Goal: Task Accomplishment & Management: Manage account settings

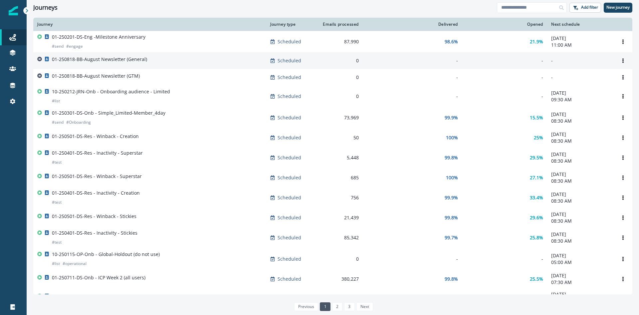
click at [151, 63] on div "01-250818-BB-August Newsletter (General)" at bounding box center [149, 60] width 225 height 9
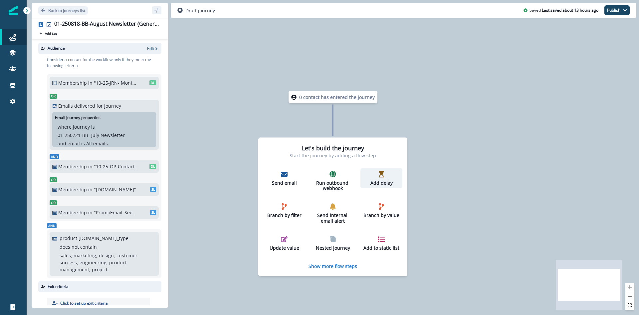
click at [383, 180] on p "Add delay" at bounding box center [381, 183] width 37 height 6
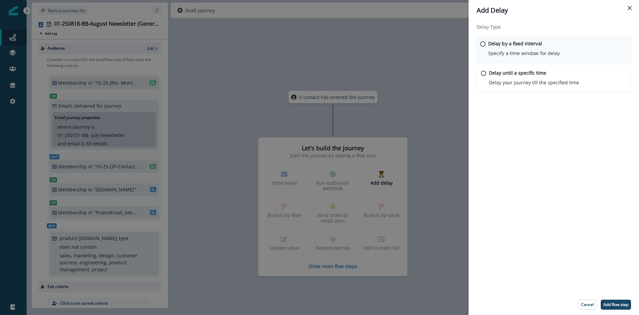
click at [494, 53] on p "Specify a time window for delay" at bounding box center [524, 53] width 72 height 7
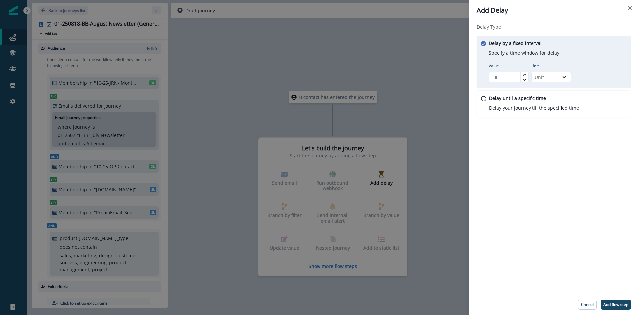
click at [490, 43] on p "Delay by a fixed interval" at bounding box center [515, 43] width 53 height 7
click at [502, 103] on div "Delay until a specific time Delay your journey till the specified time" at bounding box center [533, 103] width 91 height 17
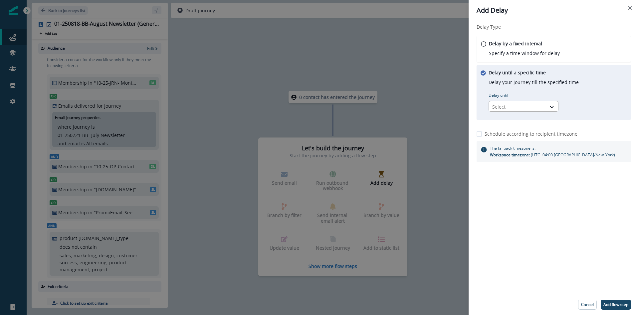
click at [508, 107] on div at bounding box center [517, 107] width 51 height 8
click at [513, 147] on div "Time in week" at bounding box center [524, 146] width 70 height 12
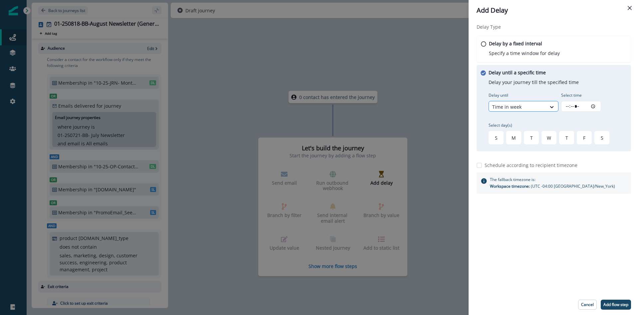
click at [529, 106] on div at bounding box center [517, 107] width 51 height 8
click at [510, 58] on div "Delay by a fixed interval Specify a time window for delay" at bounding box center [554, 49] width 156 height 27
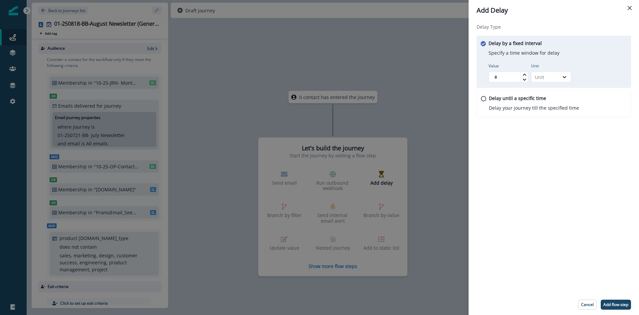
type input "*"
click at [524, 74] on icon at bounding box center [524, 74] width 3 height 2
click at [560, 75] on div at bounding box center [564, 77] width 11 height 7
click at [548, 119] on div "Day" at bounding box center [551, 117] width 40 height 12
click at [615, 305] on p "Add flow step" at bounding box center [615, 304] width 25 height 5
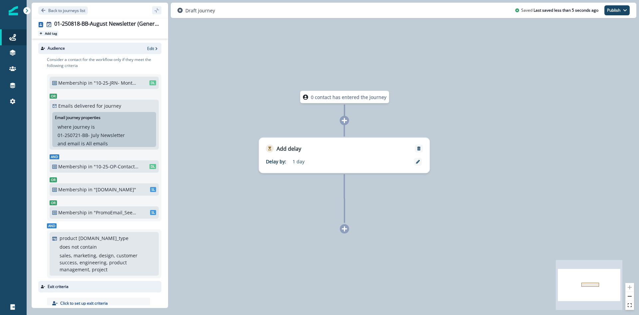
click at [48, 32] on p "Add tag" at bounding box center [51, 33] width 12 height 4
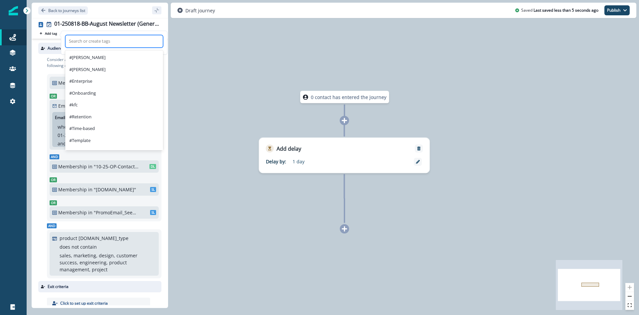
click at [87, 41] on div at bounding box center [114, 41] width 91 height 8
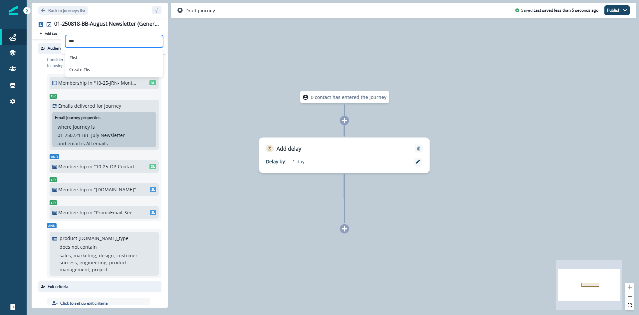
type input "****"
click at [84, 56] on div "#list" at bounding box center [114, 58] width 98 height 12
click at [225, 88] on div "0 contact has entered the journey Add delay Delay by: 1 day Delay details incom…" at bounding box center [333, 157] width 612 height 315
click at [43, 10] on icon "Go back" at bounding box center [43, 10] width 4 height 4
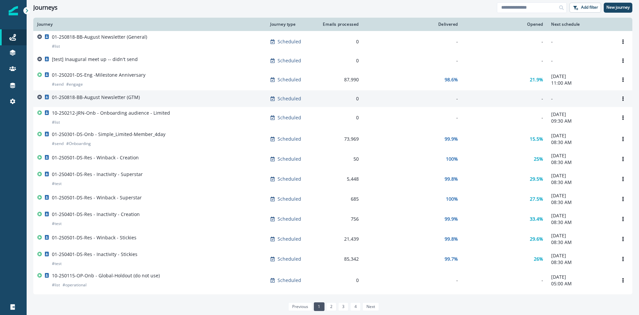
click at [122, 96] on p "01-250818-BB-August Newsletter (GTM)" at bounding box center [96, 97] width 88 height 7
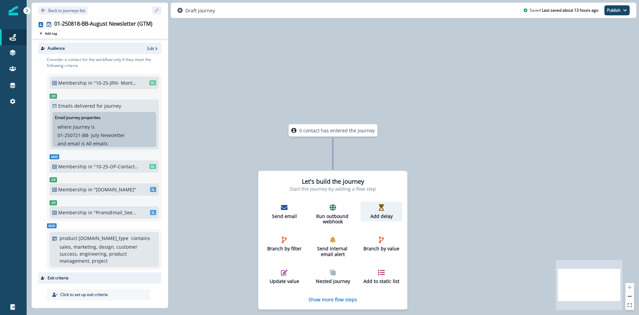
click at [377, 213] on p "Add delay" at bounding box center [381, 216] width 37 height 6
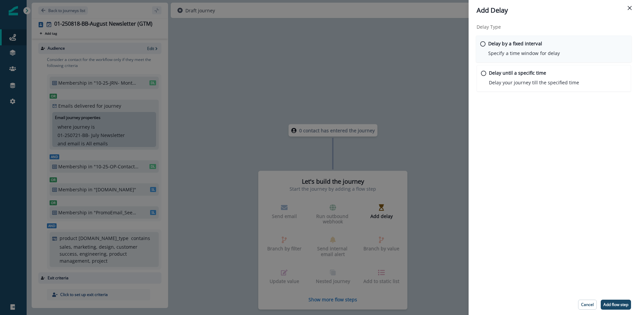
click at [504, 48] on div "Delay by a fixed interval Specify a time window for delay" at bounding box center [524, 48] width 72 height 17
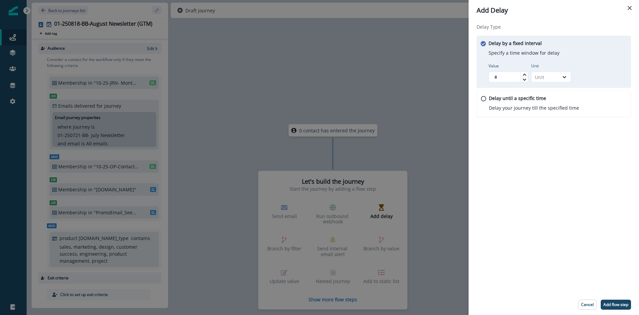
type input "*"
click at [523, 73] on icon at bounding box center [525, 75] width 4 height 4
click at [564, 79] on icon at bounding box center [565, 77] width 6 height 7
click at [546, 116] on div "Day" at bounding box center [551, 117] width 40 height 12
click at [610, 302] on p "Add flow step" at bounding box center [615, 304] width 25 height 5
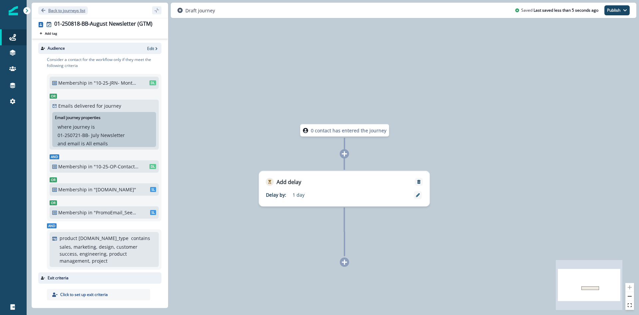
click at [53, 11] on p "Back to journeys list" at bounding box center [66, 11] width 37 height 6
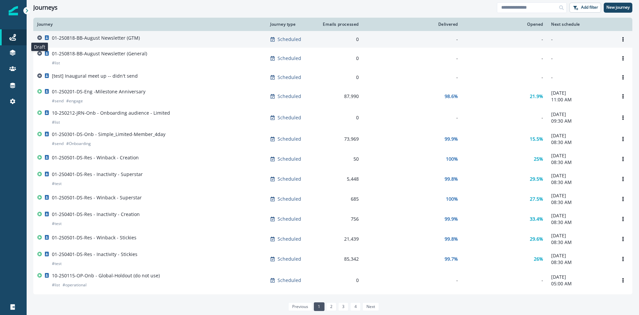
click at [39, 37] on icon at bounding box center [39, 37] width 5 height 5
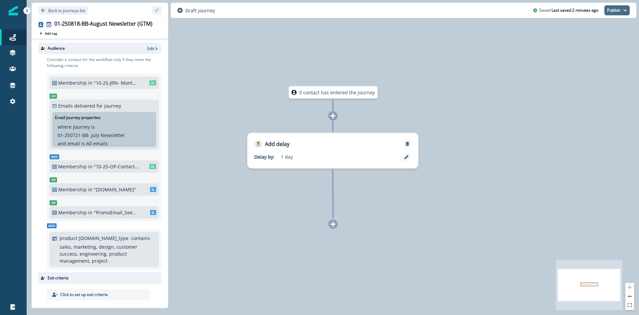
click at [626, 10] on icon "button" at bounding box center [624, 10] width 3 height 2
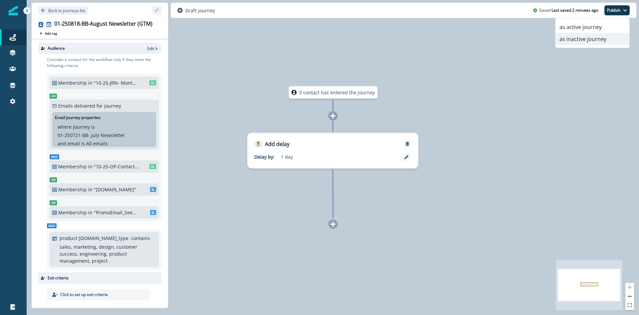
click at [604, 40] on button "as inactive journey" at bounding box center [593, 39] width 74 height 12
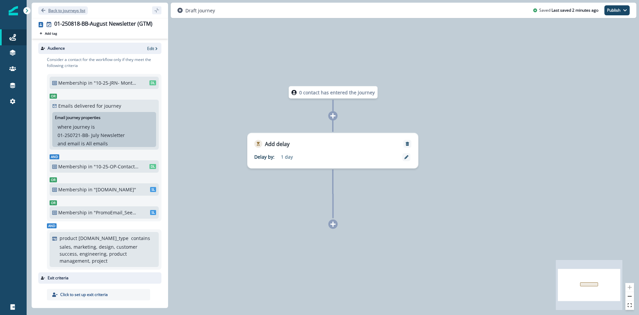
click at [43, 9] on icon "Go back" at bounding box center [43, 10] width 4 height 4
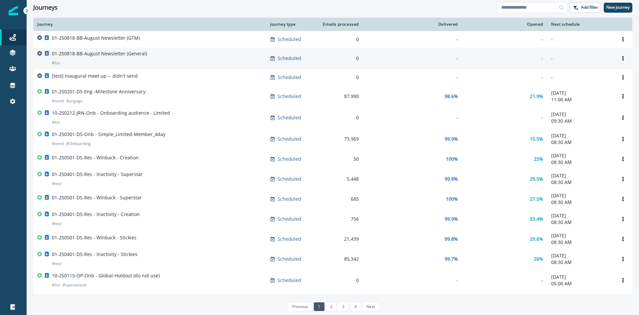
click at [84, 52] on p "01-250818-BB-August Newsletter (General)" at bounding box center [99, 53] width 95 height 7
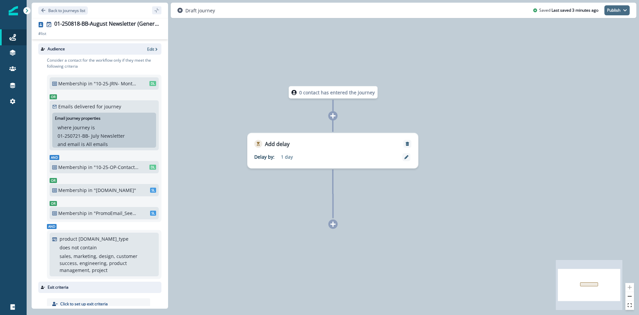
click at [626, 14] on button "Publish" at bounding box center [616, 10] width 25 height 10
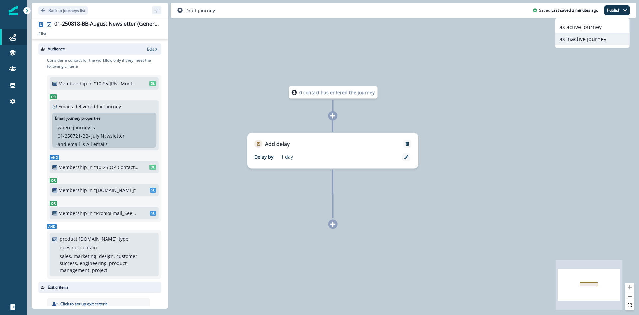
click at [602, 39] on button "as inactive journey" at bounding box center [593, 39] width 74 height 12
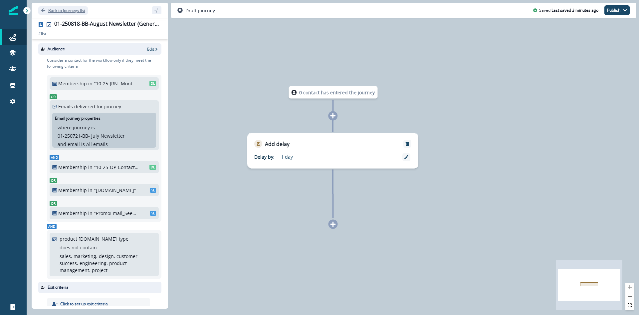
click at [41, 8] on icon "Go back" at bounding box center [43, 10] width 5 height 5
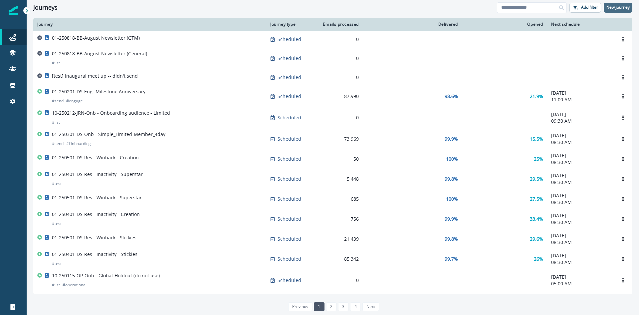
click at [617, 9] on p "New journey" at bounding box center [617, 7] width 23 height 5
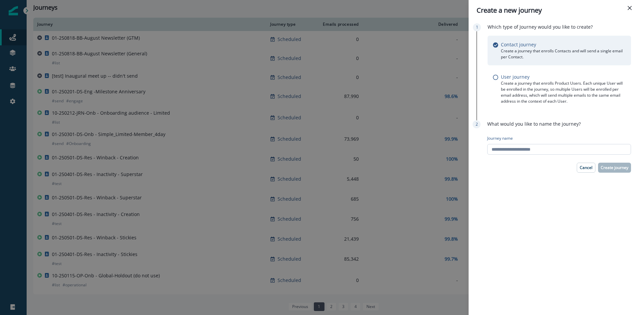
click at [552, 150] on input "Journey name" at bounding box center [559, 149] width 144 height 11
type input "**********"
click at [609, 166] on p "Create journey" at bounding box center [615, 167] width 28 height 5
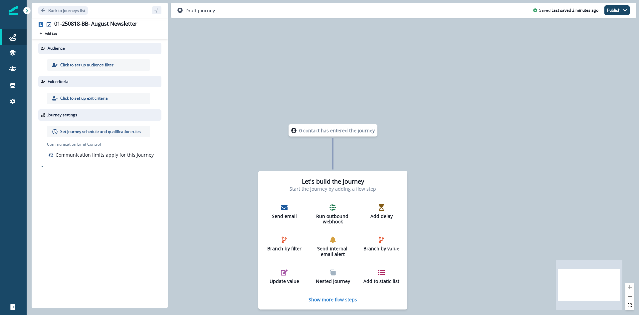
click at [95, 64] on p "Click to set up audience filter" at bounding box center [86, 65] width 53 height 6
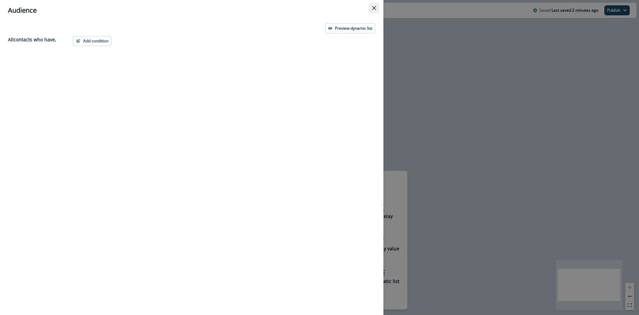
click at [372, 9] on icon "Close" at bounding box center [374, 8] width 4 height 4
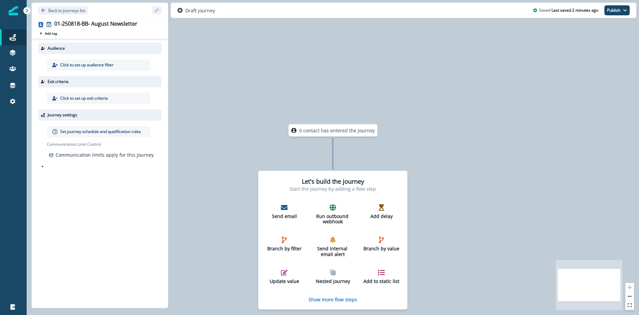
click at [79, 63] on p "Click to set up audience filter" at bounding box center [86, 65] width 53 height 6
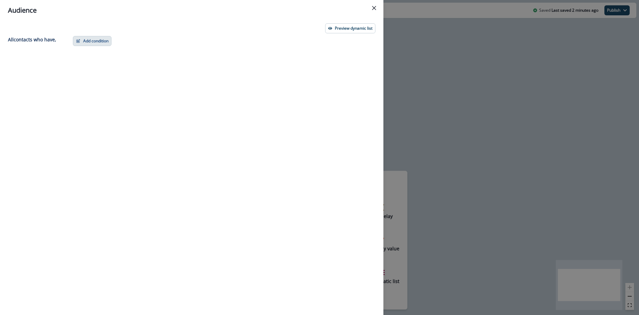
click at [94, 42] on button "Add condition" at bounding box center [92, 41] width 39 height 10
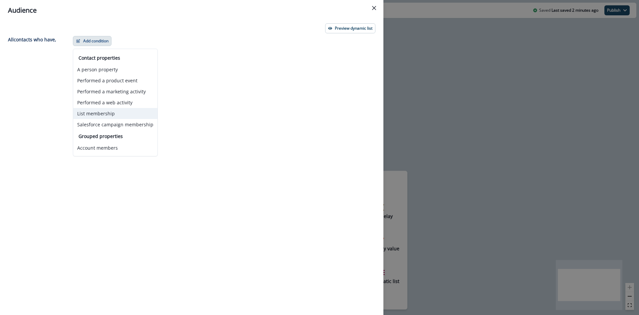
click at [112, 111] on button "List membership" at bounding box center [115, 113] width 84 height 11
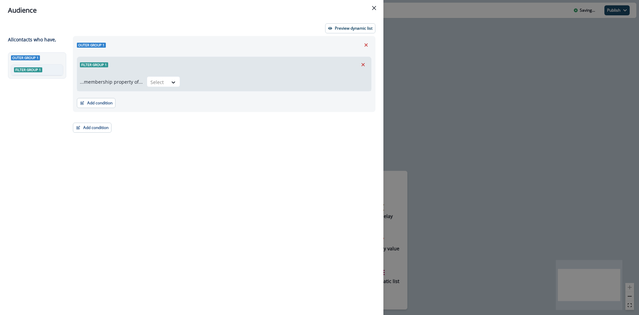
click at [166, 76] on div "...membership property of... Select" at bounding box center [224, 81] width 294 height 19
click at [168, 79] on div at bounding box center [173, 82] width 11 height 7
click at [157, 108] on div "in" at bounding box center [161, 109] width 33 height 12
click at [208, 83] on div at bounding box center [270, 82] width 165 height 8
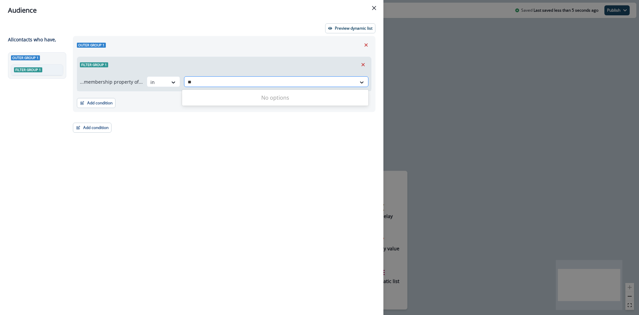
type input "*"
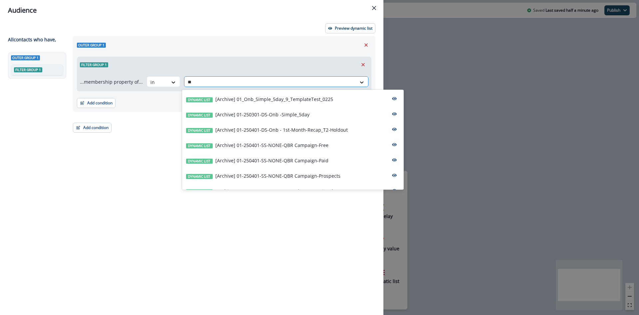
type input "*"
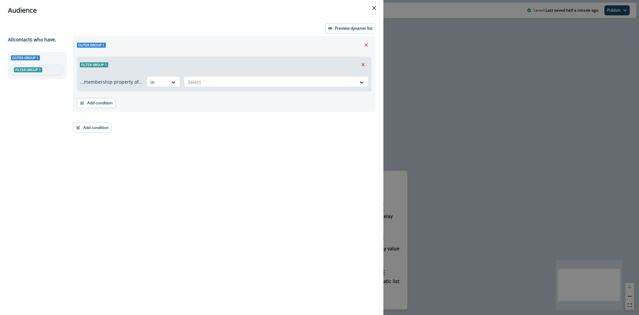
click at [213, 25] on div "Preview dynamic list" at bounding box center [191, 28] width 367 height 10
click at [373, 7] on icon "Close" at bounding box center [374, 8] width 4 height 4
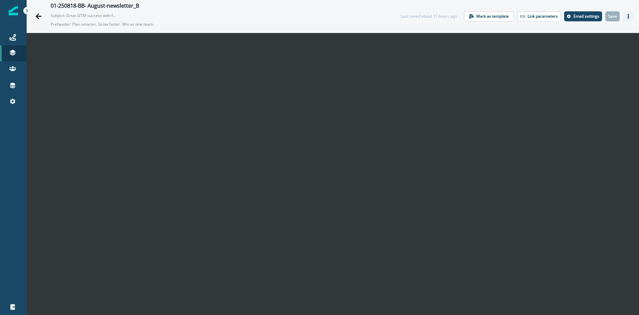
click at [626, 15] on icon "Actions" at bounding box center [628, 16] width 5 height 5
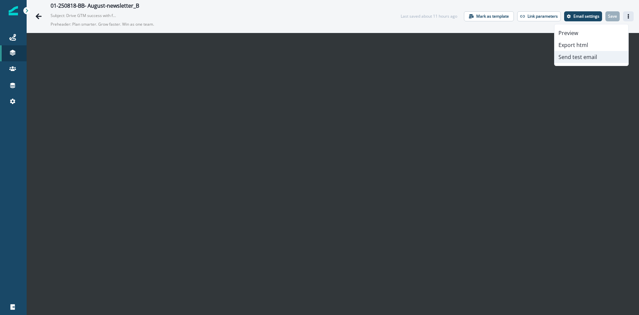
click at [588, 55] on button "Send test email" at bounding box center [592, 57] width 74 height 12
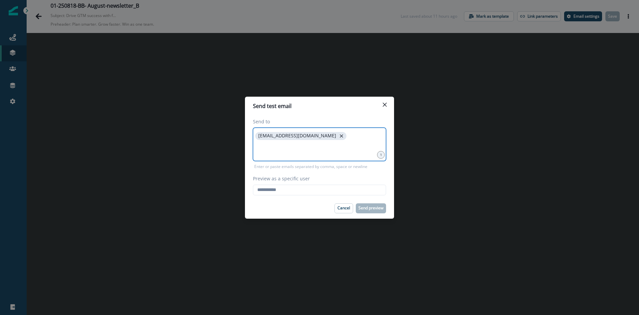
click at [339, 136] on icon "close" at bounding box center [342, 136] width 6 height 6
type input "**********"
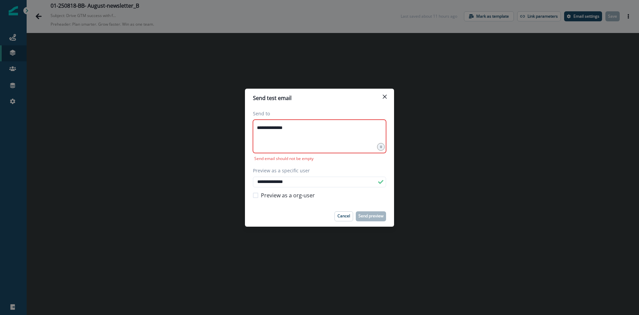
type input "**********"
click at [310, 133] on input "**********" at bounding box center [319, 127] width 131 height 13
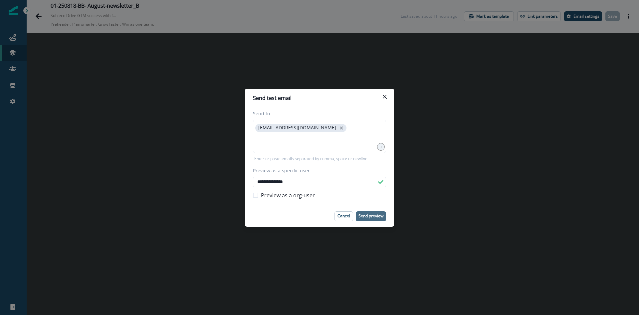
click at [373, 215] on p "Send preview" at bounding box center [370, 215] width 25 height 5
click at [384, 95] on icon "Close" at bounding box center [385, 97] width 4 height 4
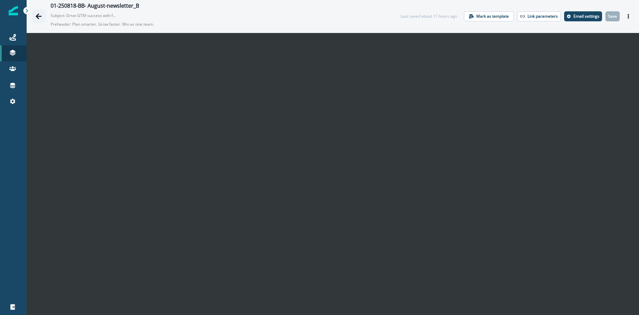
click at [37, 14] on icon "Go back" at bounding box center [38, 16] width 7 height 7
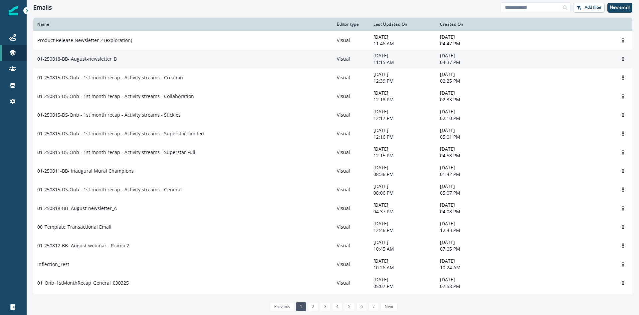
click at [114, 58] on p "01-250818-BB- August-newsletter_B" at bounding box center [77, 59] width 80 height 7
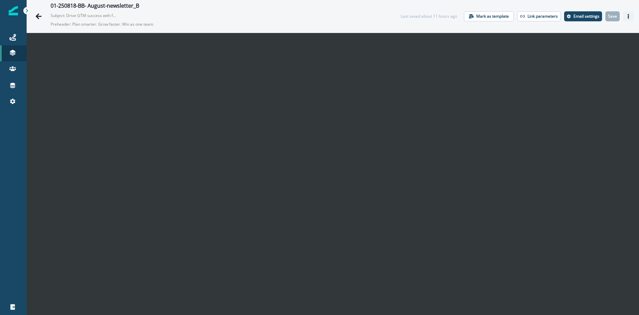
click at [626, 15] on icon "Actions" at bounding box center [628, 16] width 5 height 5
click at [626, 14] on icon "Actions" at bounding box center [628, 16] width 5 height 5
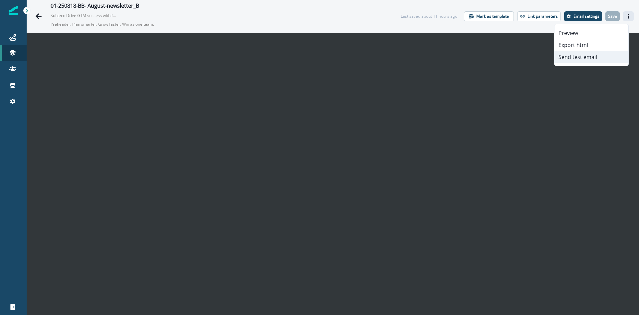
click at [564, 59] on button "Send test email" at bounding box center [592, 57] width 74 height 12
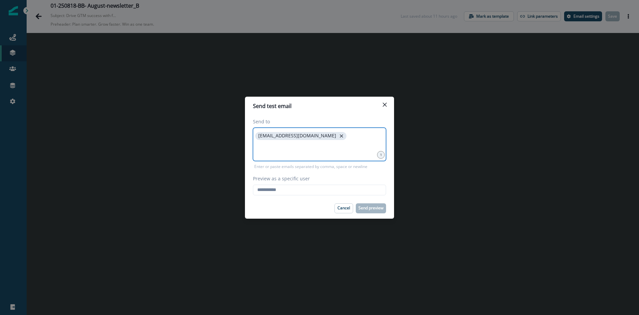
click at [339, 136] on icon "close" at bounding box center [342, 136] width 6 height 6
type input "**********"
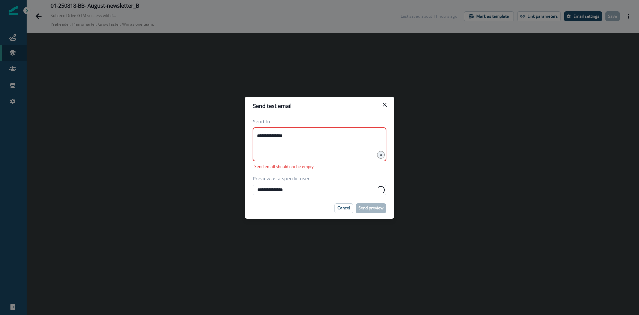
type input "**********"
click at [324, 138] on div "**********" at bounding box center [319, 143] width 133 height 33
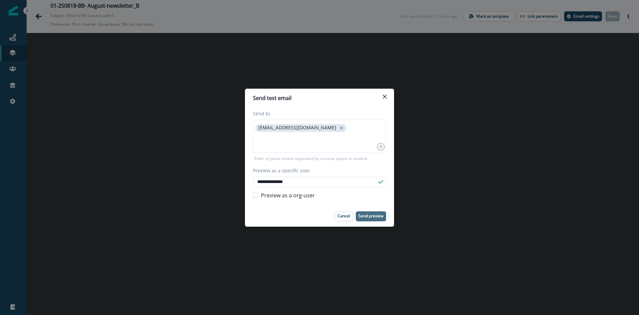
click at [368, 217] on p "Send preview" at bounding box center [370, 215] width 25 height 5
click at [385, 93] on button "Close" at bounding box center [384, 96] width 11 height 11
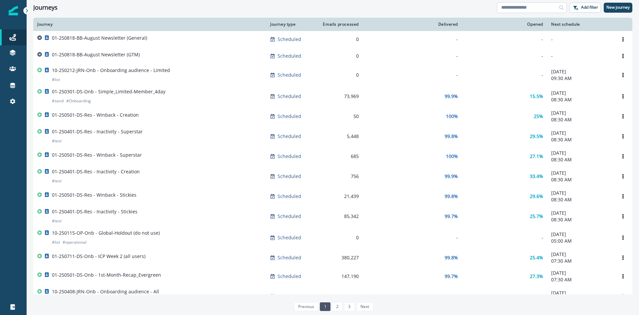
click at [519, 7] on input at bounding box center [532, 7] width 70 height 11
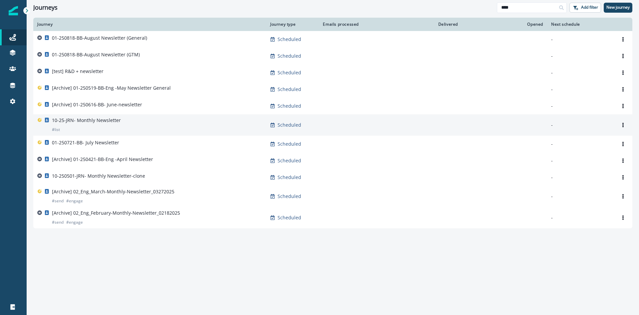
type input "****"
click at [83, 126] on div "10-25-JRN- Monthly Newsletter # list" at bounding box center [86, 125] width 69 height 16
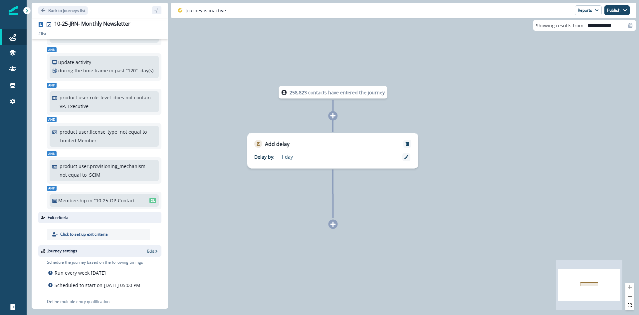
scroll to position [67, 0]
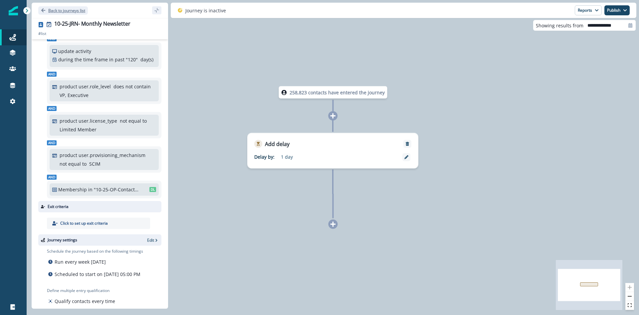
click at [70, 8] on p "Back to journeys list" at bounding box center [66, 11] width 37 height 6
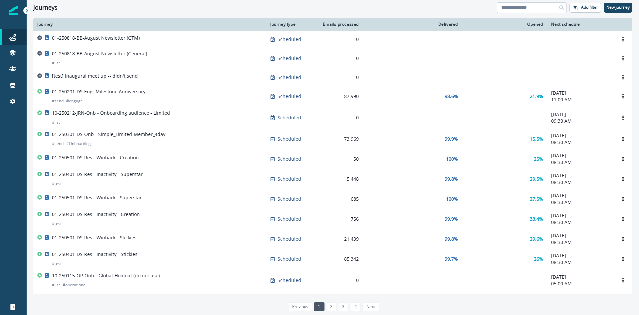
click at [525, 7] on input at bounding box center [532, 7] width 70 height 11
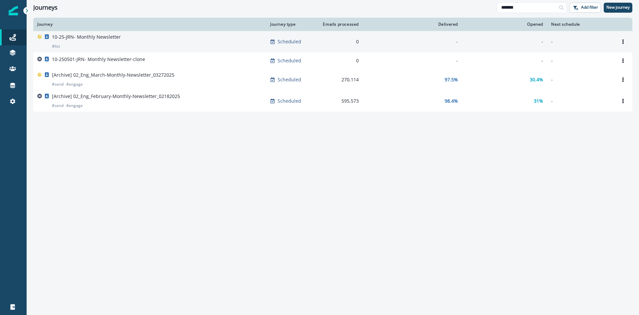
type input "*******"
click at [122, 39] on div "10-25-JRN- Monthly Newsletter # list" at bounding box center [149, 42] width 225 height 16
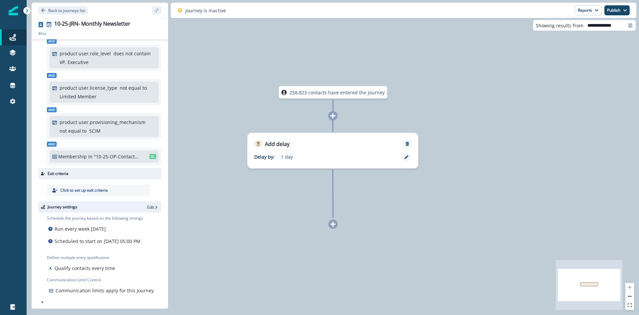
scroll to position [100, 0]
click at [44, 11] on icon "Go back" at bounding box center [43, 10] width 4 height 4
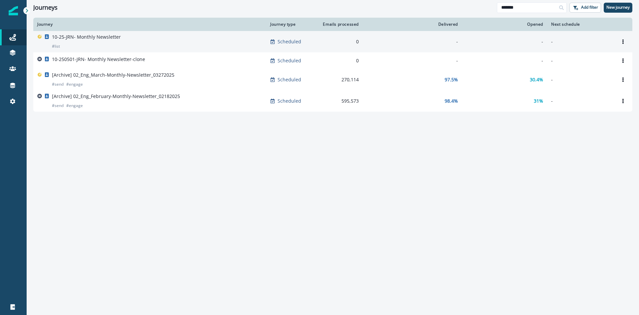
click at [65, 38] on p "10-25-JRN- Monthly Newsletter" at bounding box center [86, 37] width 69 height 7
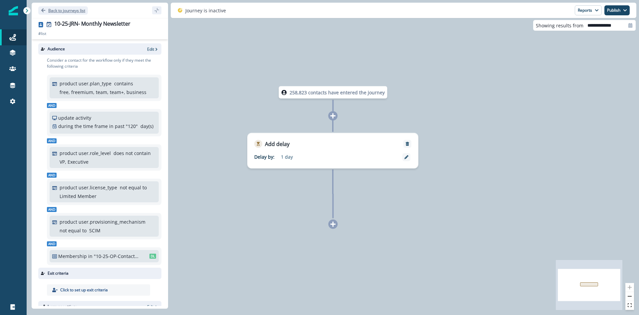
click at [41, 10] on icon "Go back" at bounding box center [43, 10] width 4 height 4
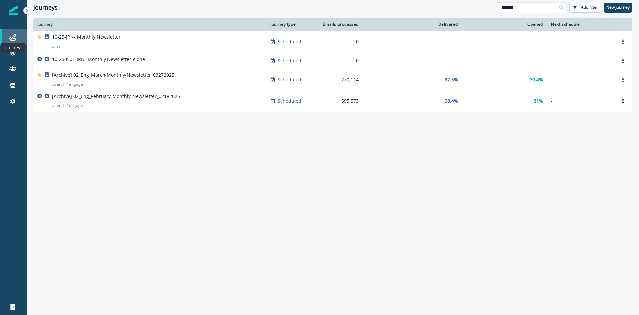
click at [15, 36] on icon at bounding box center [12, 37] width 7 height 7
click at [532, 10] on input "*******" at bounding box center [532, 7] width 70 height 11
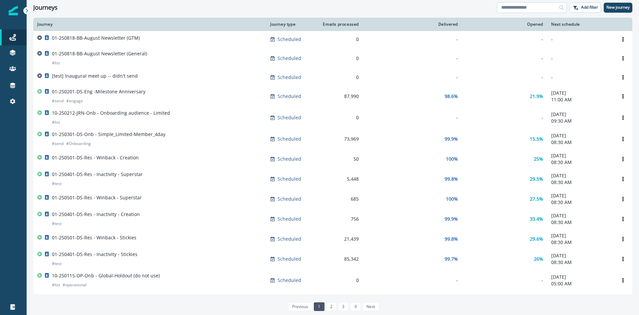
click at [541, 9] on input at bounding box center [532, 7] width 70 height 11
type input "****"
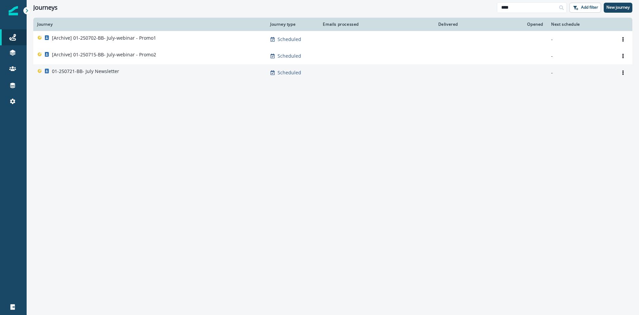
click at [126, 72] on div "01-250721-BB- July Newsletter" at bounding box center [149, 72] width 225 height 9
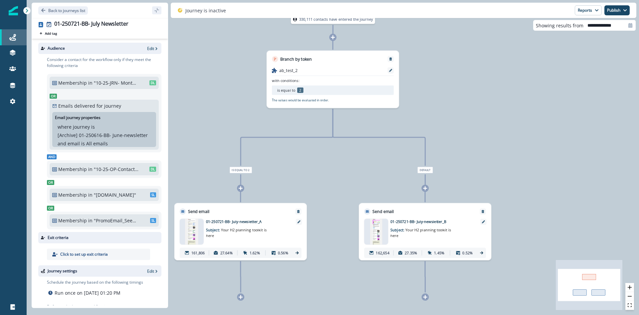
click at [17, 36] on div "Journeys" at bounding box center [13, 37] width 21 height 8
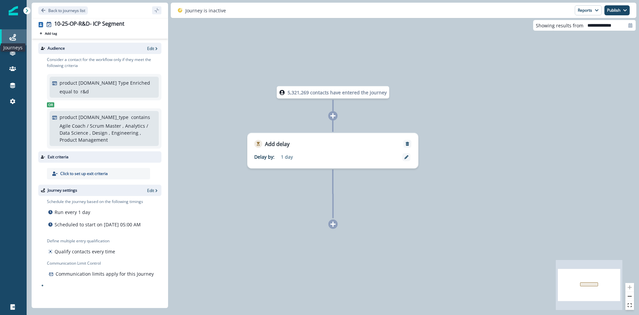
click at [15, 34] on icon at bounding box center [12, 37] width 7 height 7
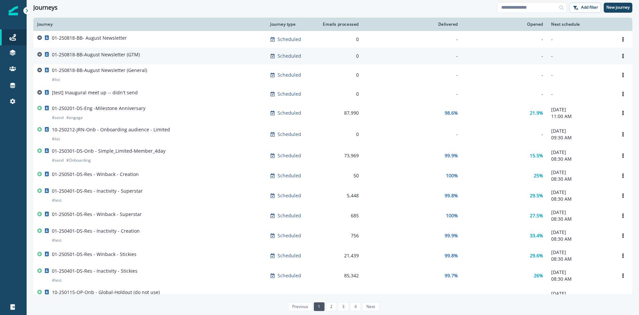
click at [114, 58] on p "01-250818-BB-August Newsletter (GTM)" at bounding box center [96, 54] width 88 height 7
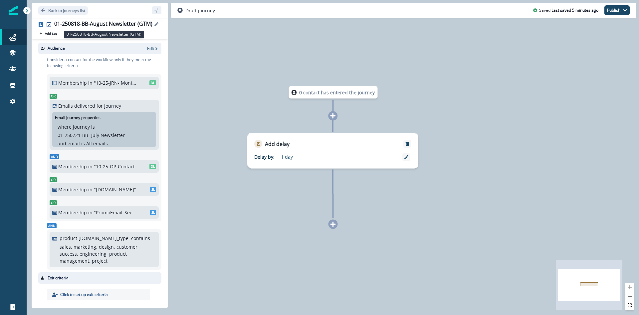
click at [110, 24] on div "01-250818-BB-August Newsletter (GTM)" at bounding box center [103, 24] width 98 height 7
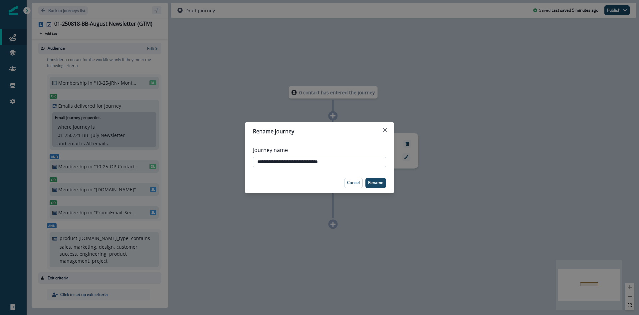
click at [287, 162] on input "**********" at bounding box center [319, 161] width 133 height 11
drag, startPoint x: 304, startPoint y: 161, endPoint x: 289, endPoint y: 161, distance: 14.6
click at [289, 161] on input "**********" at bounding box center [319, 161] width 133 height 11
click at [326, 162] on input "**********" at bounding box center [319, 161] width 133 height 11
drag, startPoint x: 286, startPoint y: 162, endPoint x: 246, endPoint y: 163, distance: 40.3
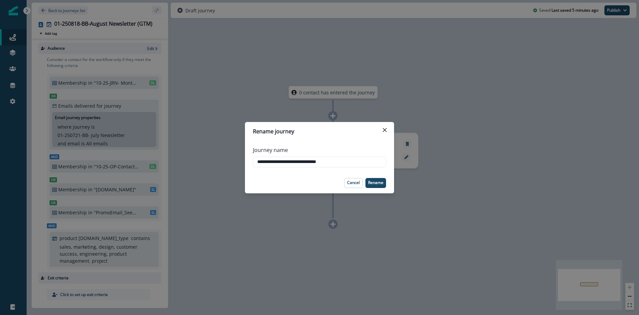
click at [246, 163] on div "**********" at bounding box center [319, 156] width 149 height 32
drag, startPoint x: 332, startPoint y: 162, endPoint x: 242, endPoint y: 157, distance: 90.3
click at [242, 157] on div "**********" at bounding box center [319, 157] width 639 height 315
type input "**********"
click at [378, 183] on p "Rename" at bounding box center [375, 182] width 15 height 5
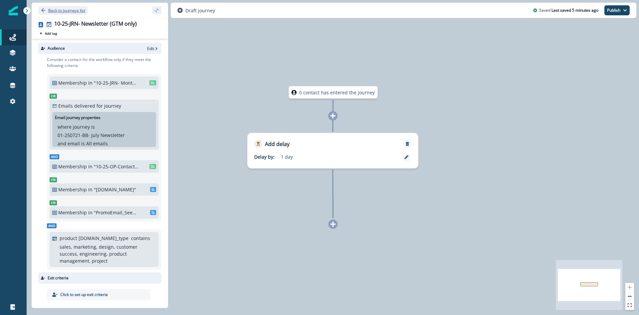
click at [46, 11] on button "Back to journeys list" at bounding box center [63, 10] width 50 height 8
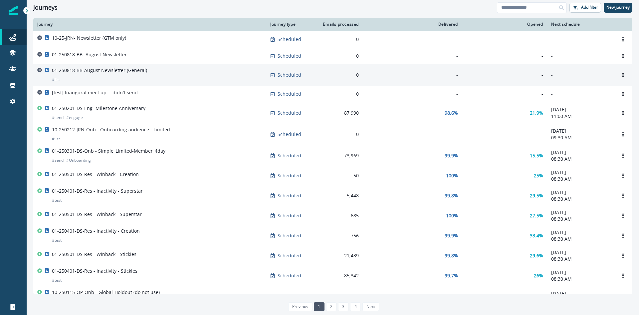
click at [125, 69] on p "01-250818-BB-August Newsletter (General)" at bounding box center [99, 70] width 95 height 7
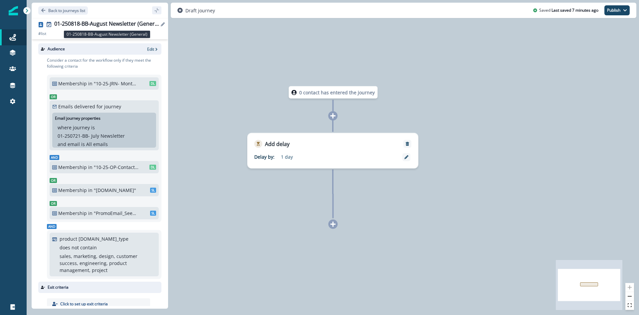
click at [124, 25] on div "01-250818-BB-August Newsletter (General)" at bounding box center [106, 24] width 105 height 7
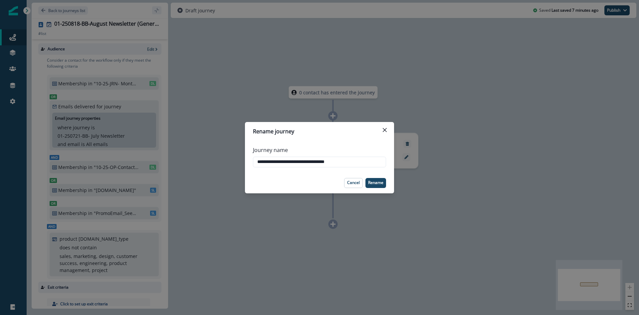
drag, startPoint x: 348, startPoint y: 162, endPoint x: 243, endPoint y: 155, distance: 105.1
click at [243, 155] on div "**********" at bounding box center [319, 157] width 639 height 315
drag, startPoint x: 307, startPoint y: 160, endPoint x: 328, endPoint y: 160, distance: 20.3
click at [328, 160] on input "**********" at bounding box center [319, 161] width 133 height 11
type input "**********"
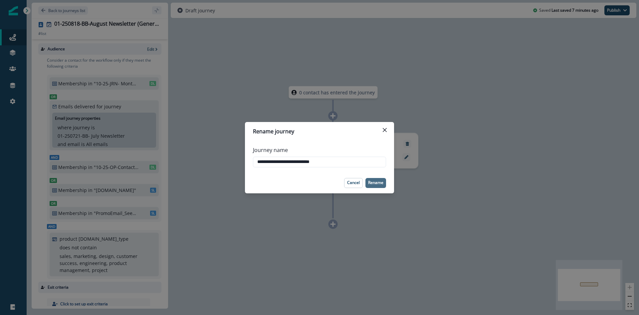
click at [377, 182] on p "Rename" at bounding box center [375, 182] width 15 height 5
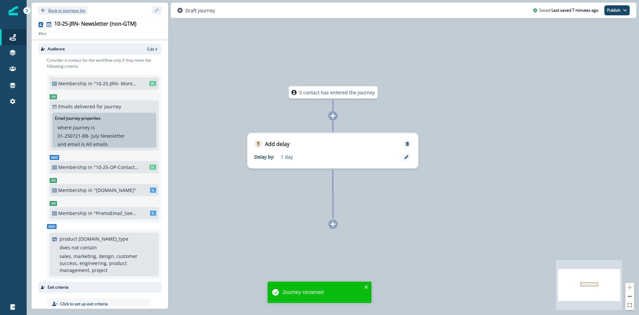
click at [45, 12] on icon "Go back" at bounding box center [43, 10] width 5 height 5
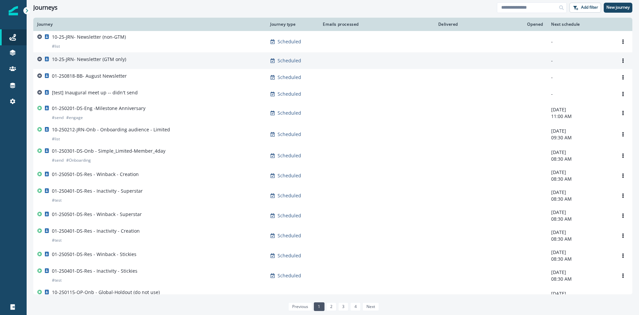
click at [82, 58] on p "10-25-JRN- Newsletter (GTM only)" at bounding box center [89, 59] width 74 height 7
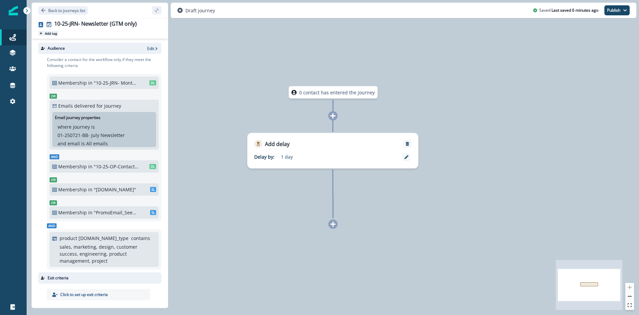
click at [52, 33] on p "Add tag" at bounding box center [51, 33] width 12 height 4
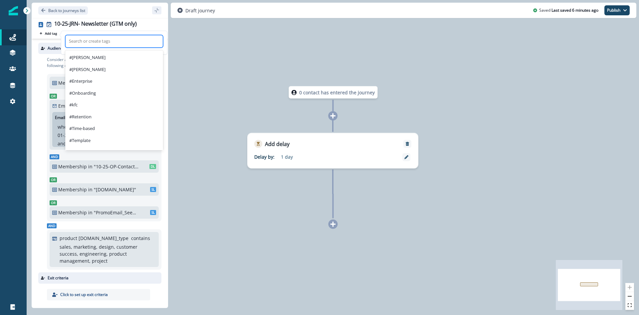
click at [75, 41] on div at bounding box center [114, 41] width 91 height 8
type input "****"
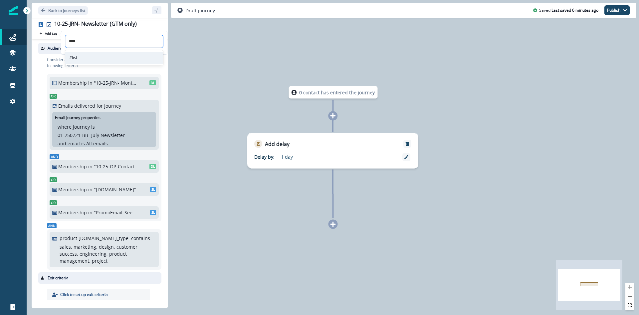
click at [79, 56] on div "#list" at bounding box center [114, 58] width 98 height 12
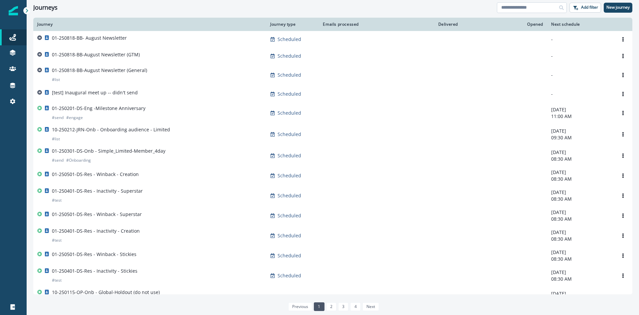
click at [520, 8] on input at bounding box center [532, 7] width 70 height 11
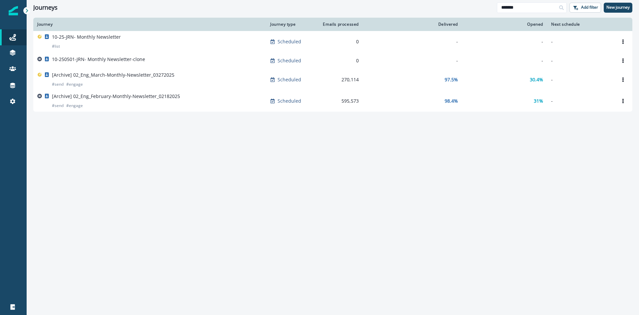
type input "*******"
